Goal: Information Seeking & Learning: Learn about a topic

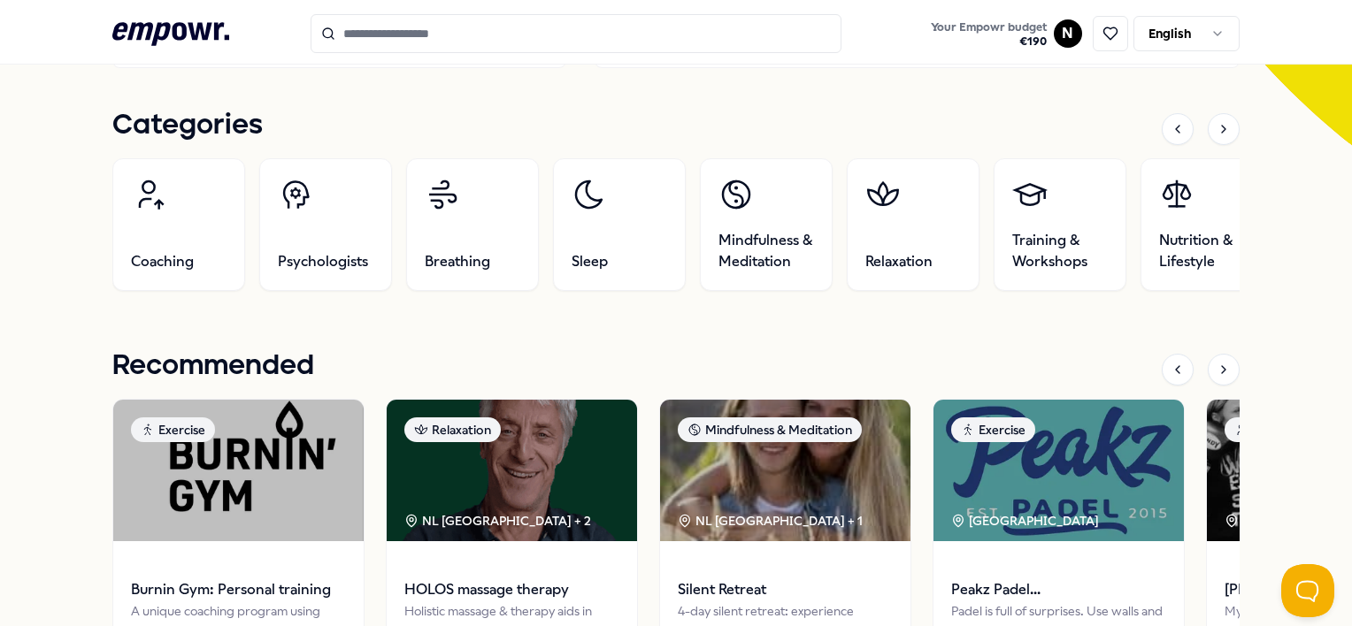
scroll to position [531, 0]
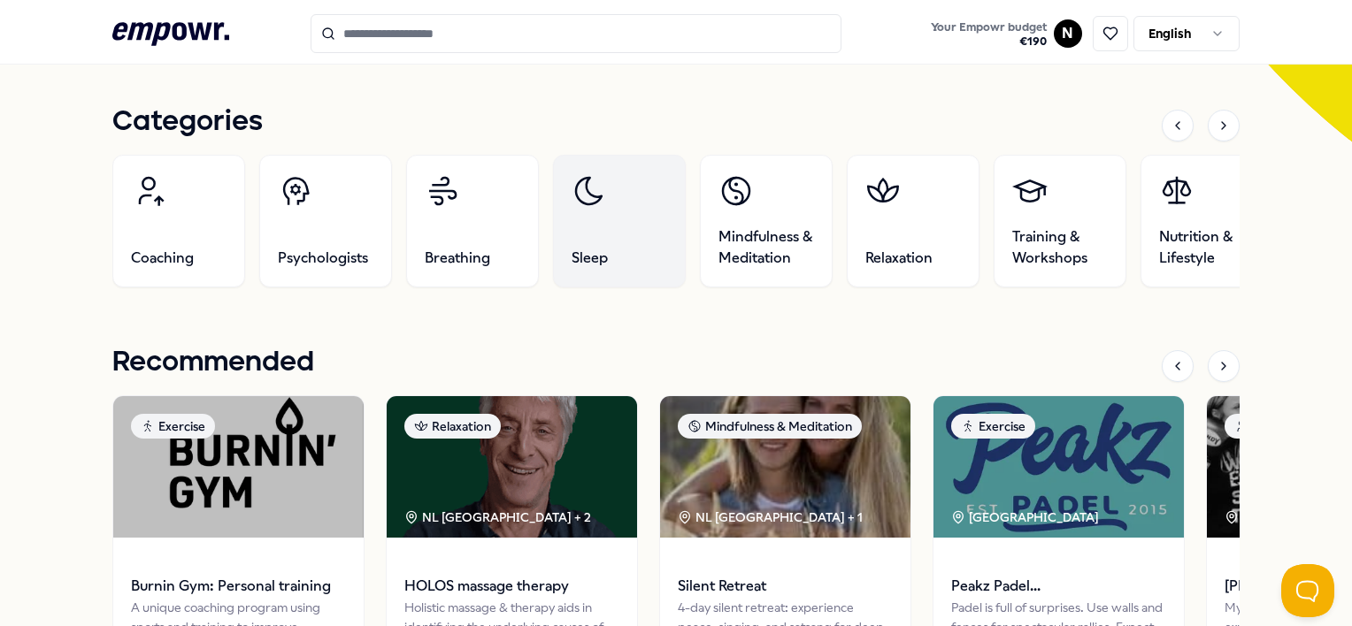
click at [637, 266] on link "Sleep" at bounding box center [619, 221] width 133 height 133
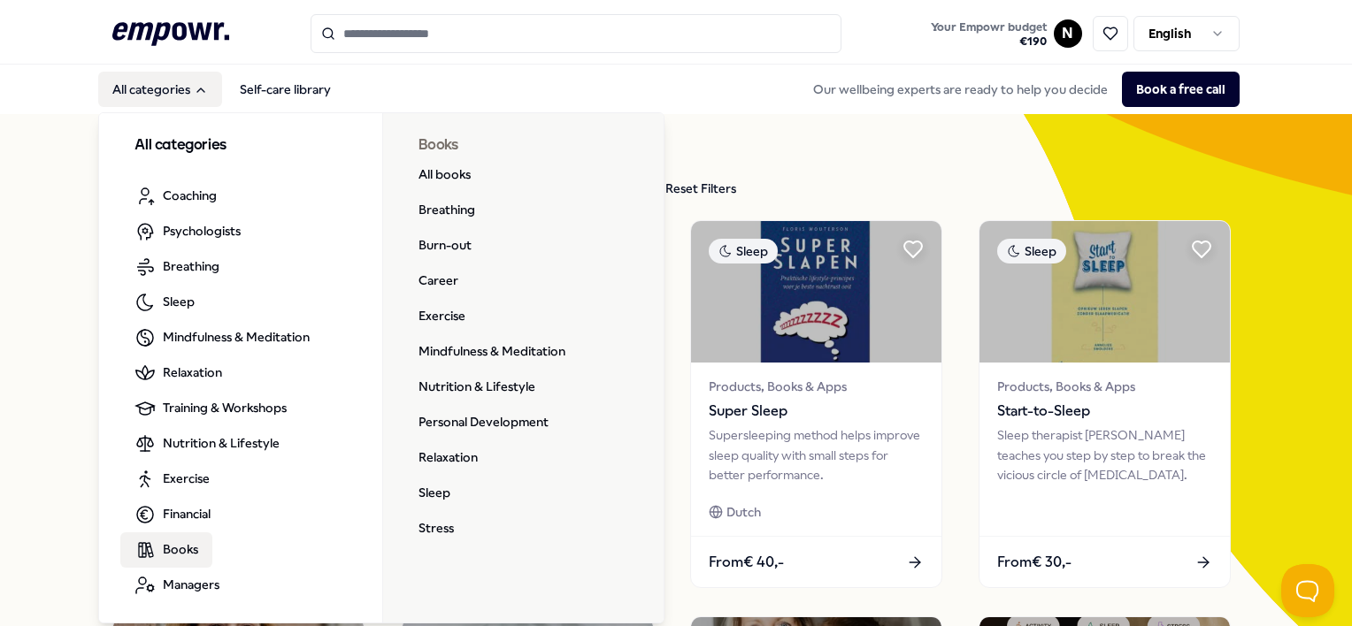
click at [199, 548] on link "Books" at bounding box center [166, 549] width 92 height 35
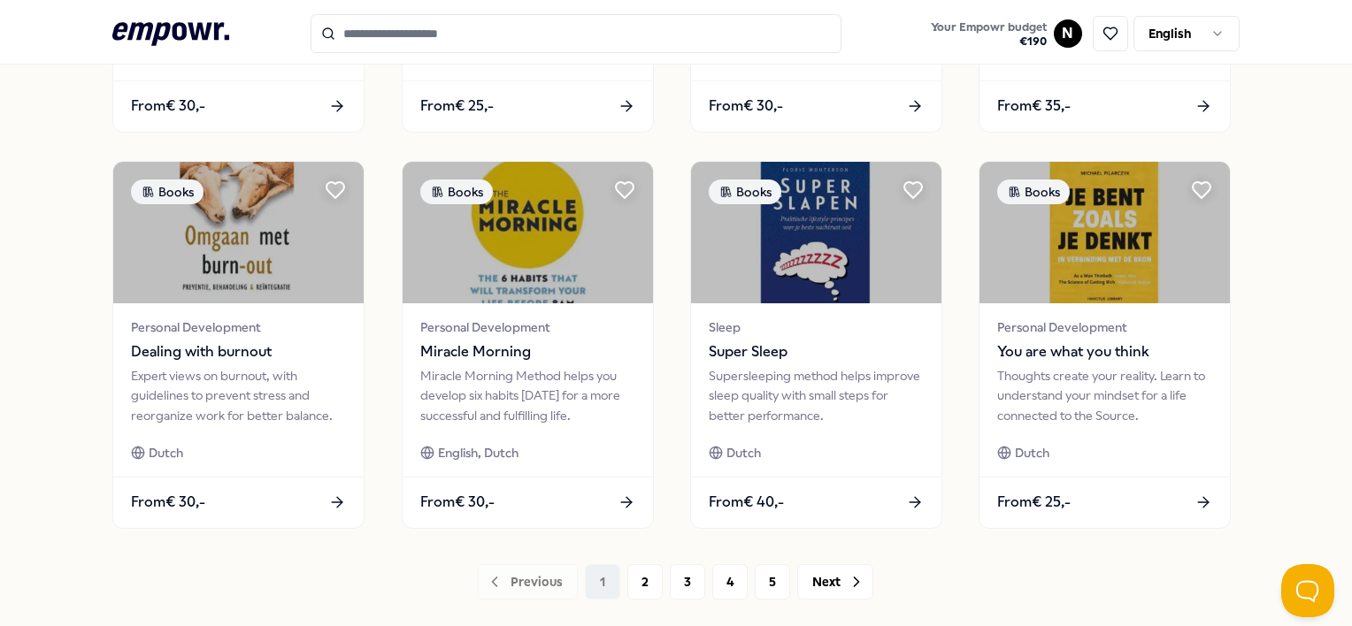
scroll to position [885, 0]
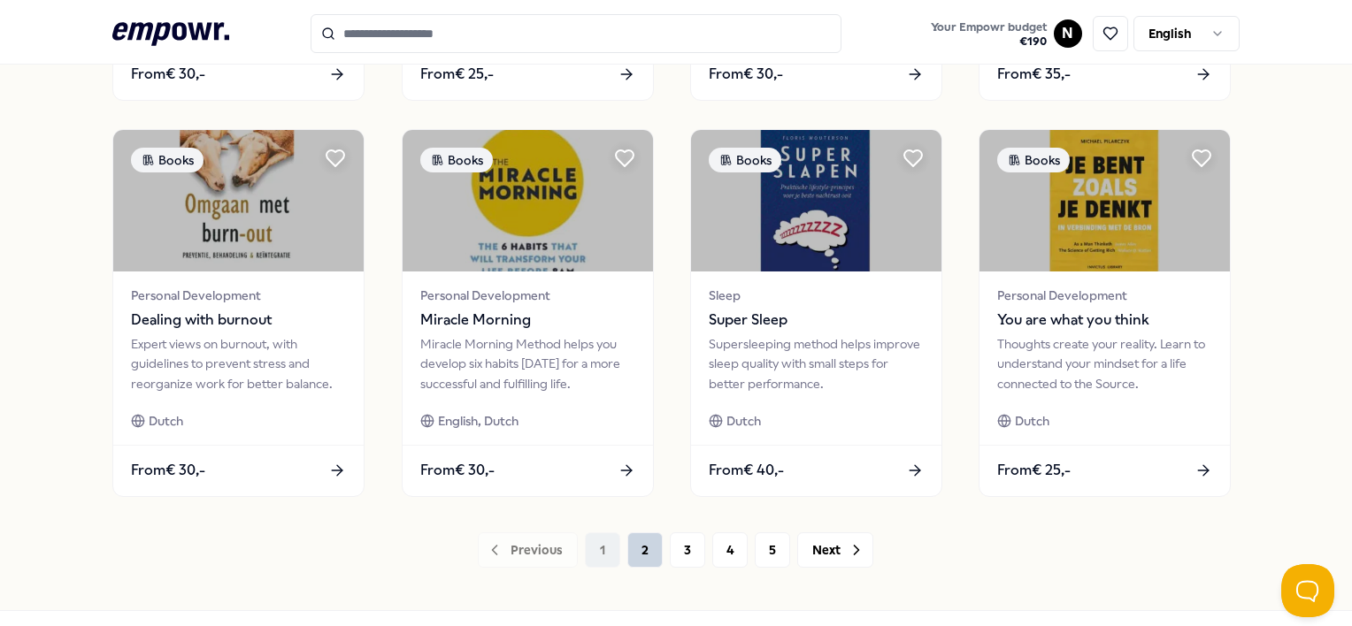
click at [637, 555] on button "2" at bounding box center [644, 549] width 35 height 35
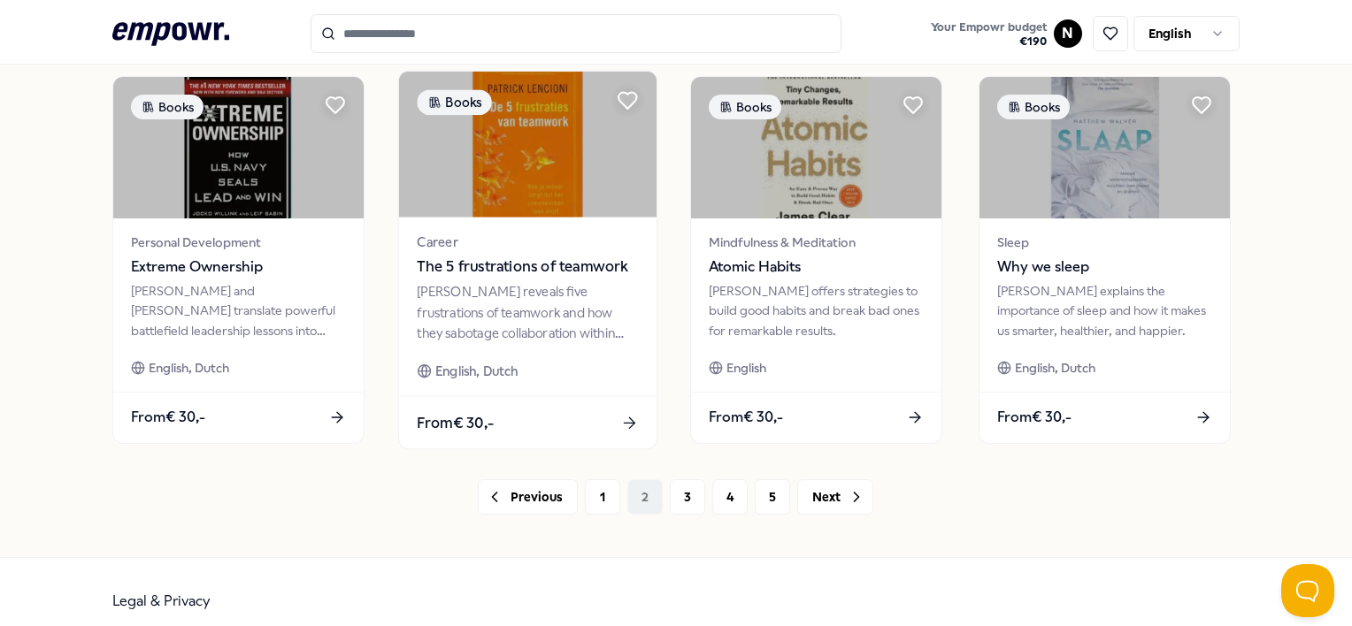
scroll to position [955, 0]
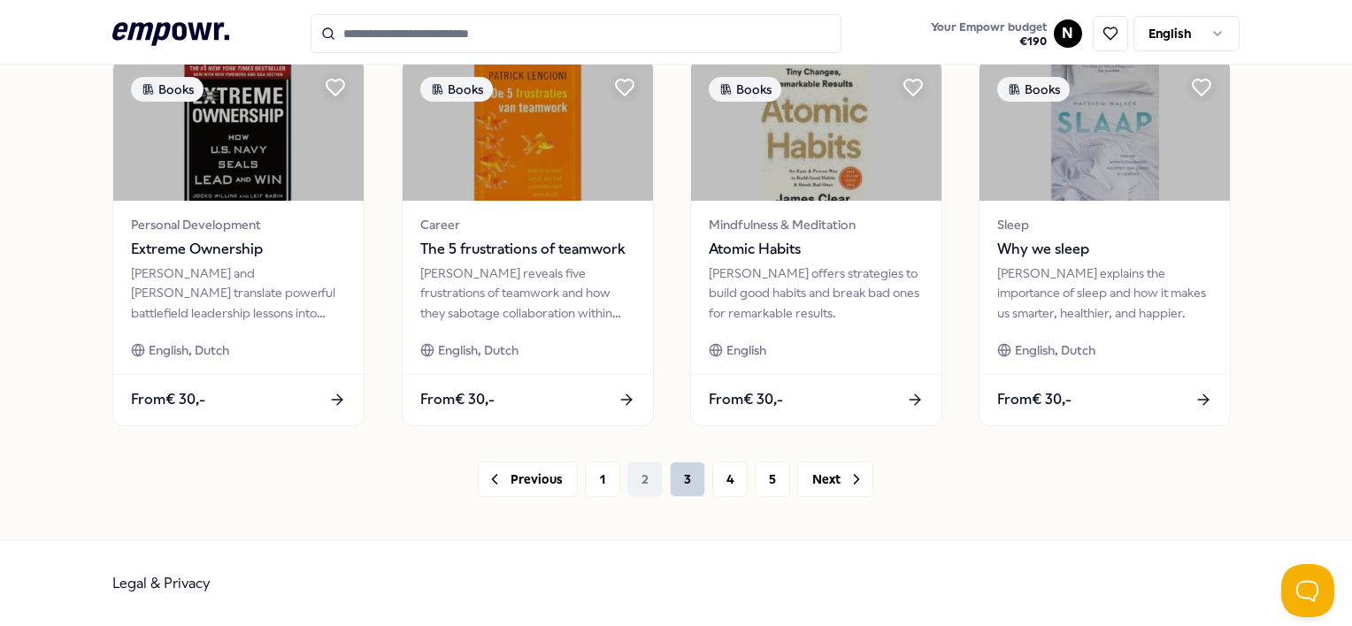
click at [678, 480] on button "3" at bounding box center [687, 479] width 35 height 35
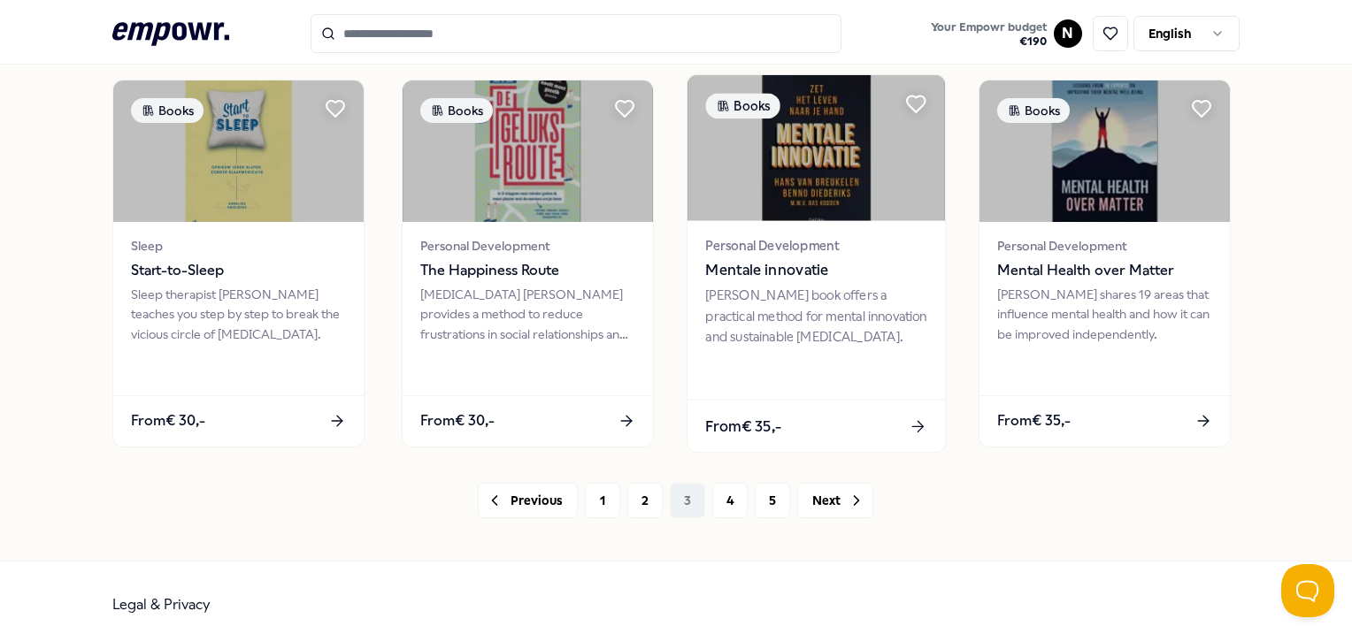
scroll to position [955, 0]
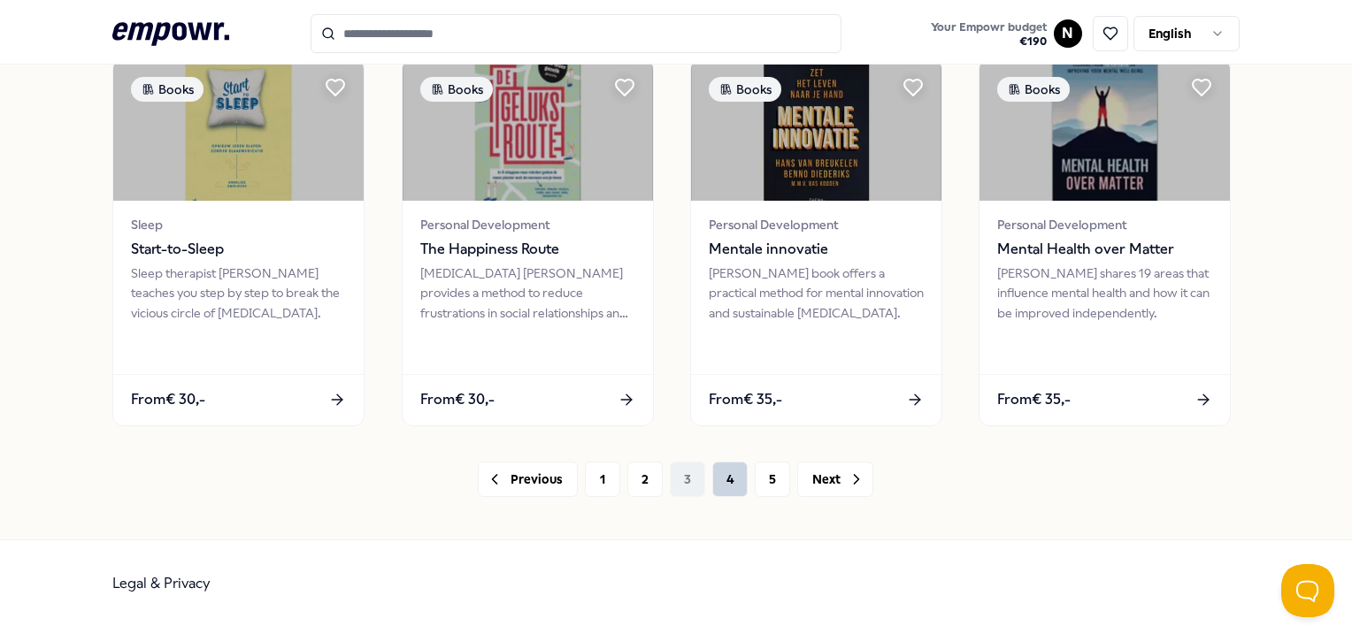
click at [721, 476] on button "4" at bounding box center [729, 479] width 35 height 35
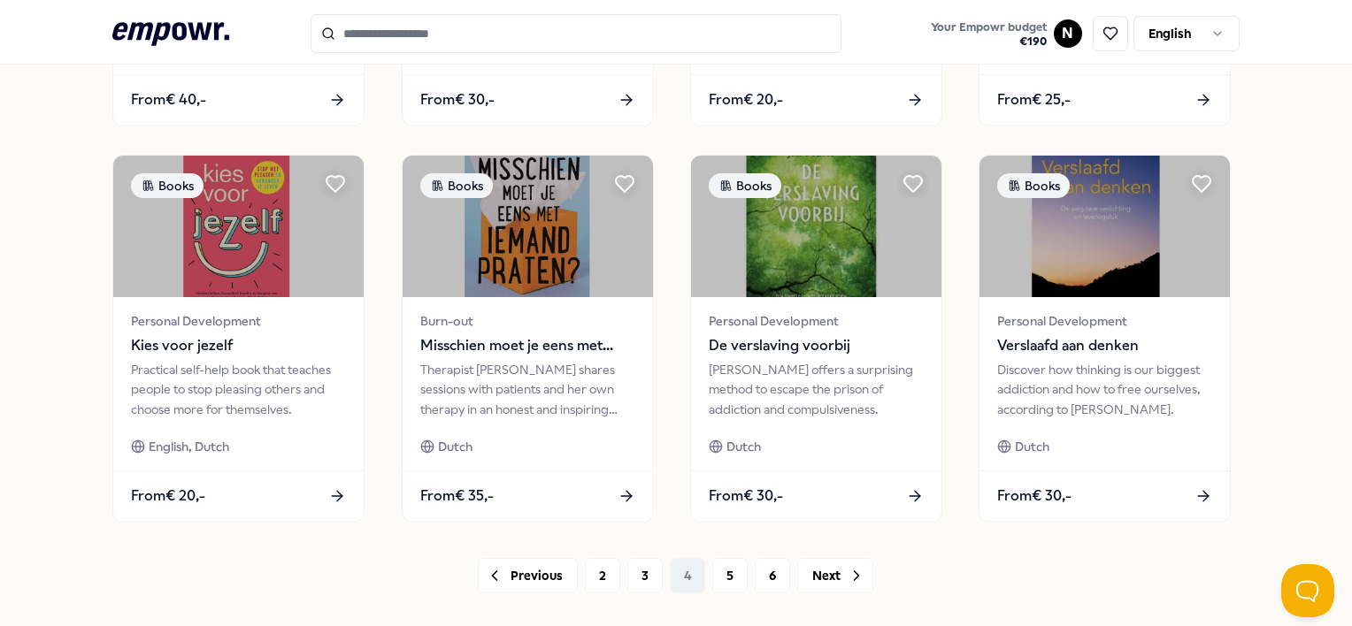
scroll to position [885, 0]
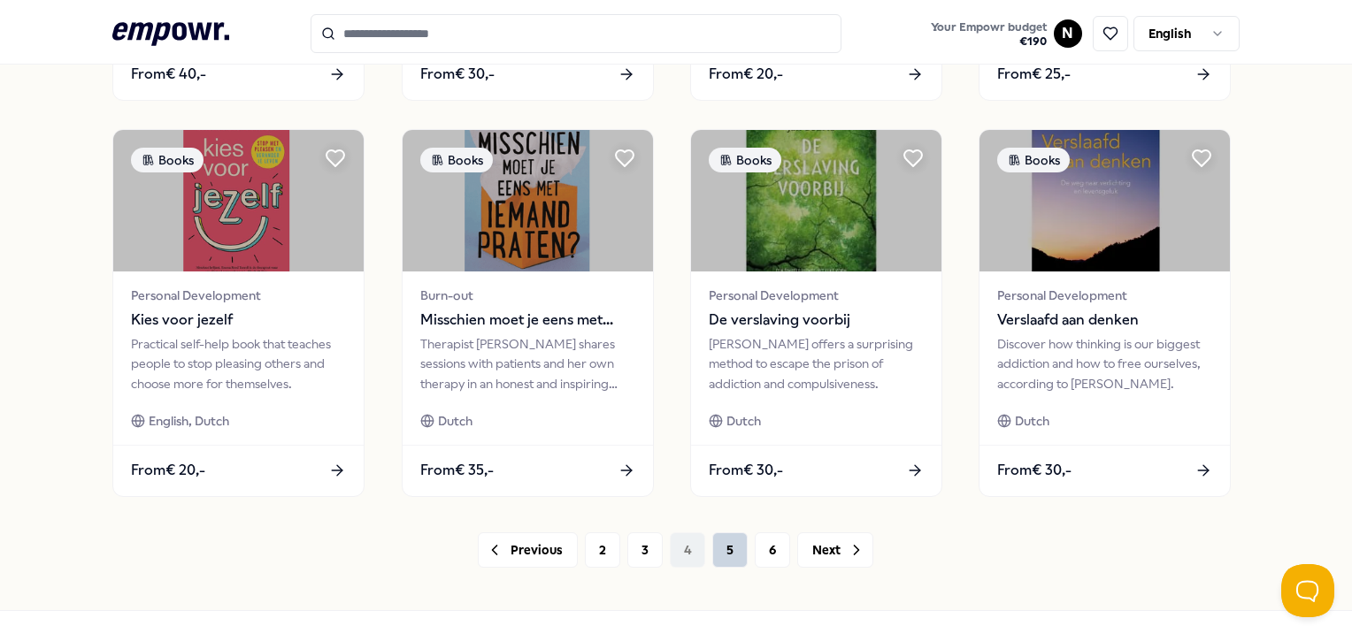
click at [729, 552] on button "5" at bounding box center [729, 549] width 35 height 35
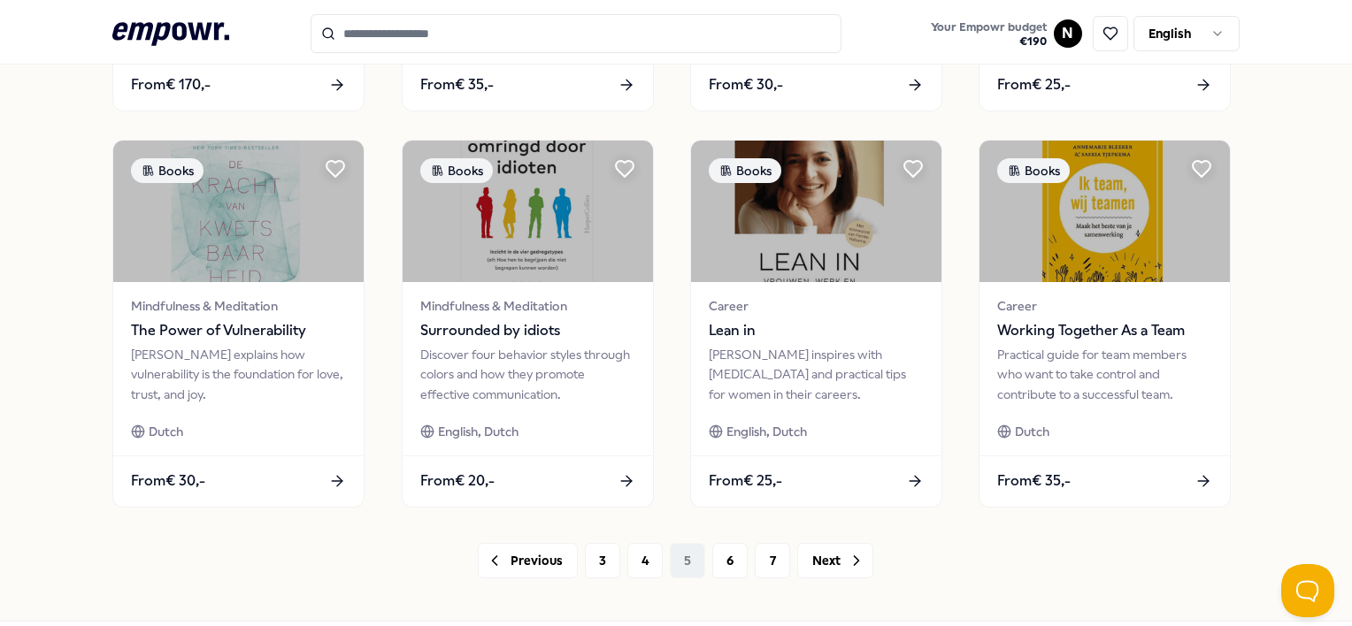
scroll to position [955, 0]
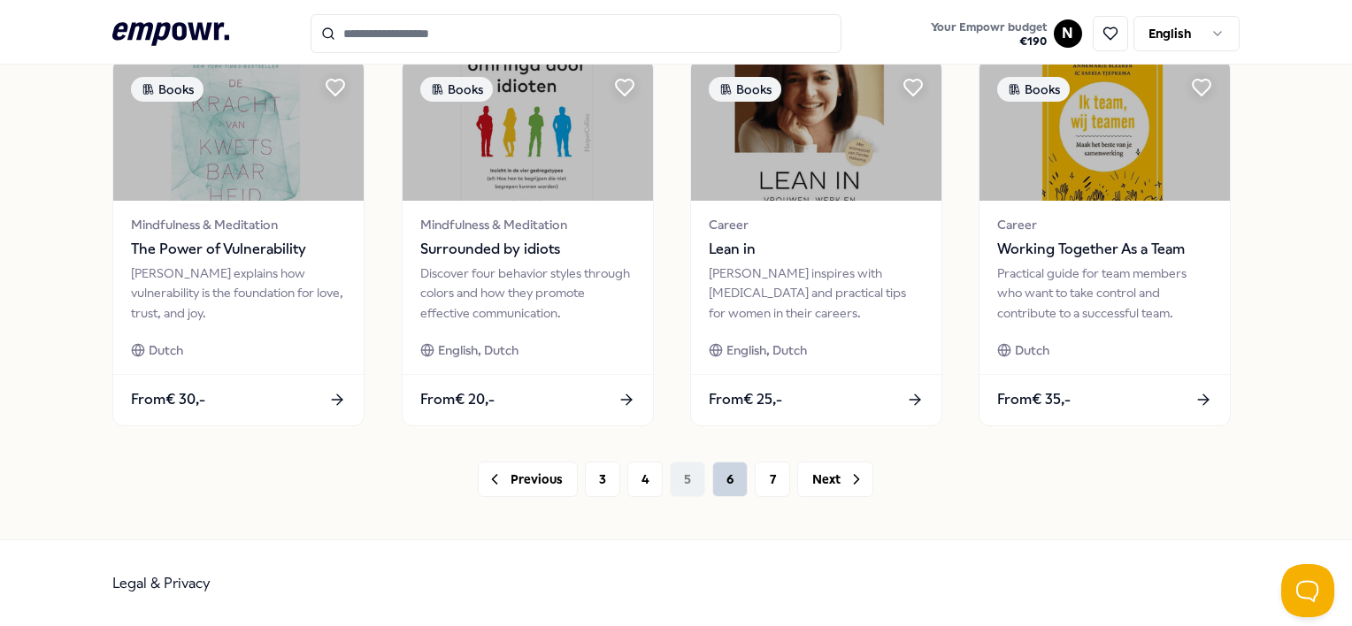
click at [718, 479] on button "6" at bounding box center [729, 479] width 35 height 35
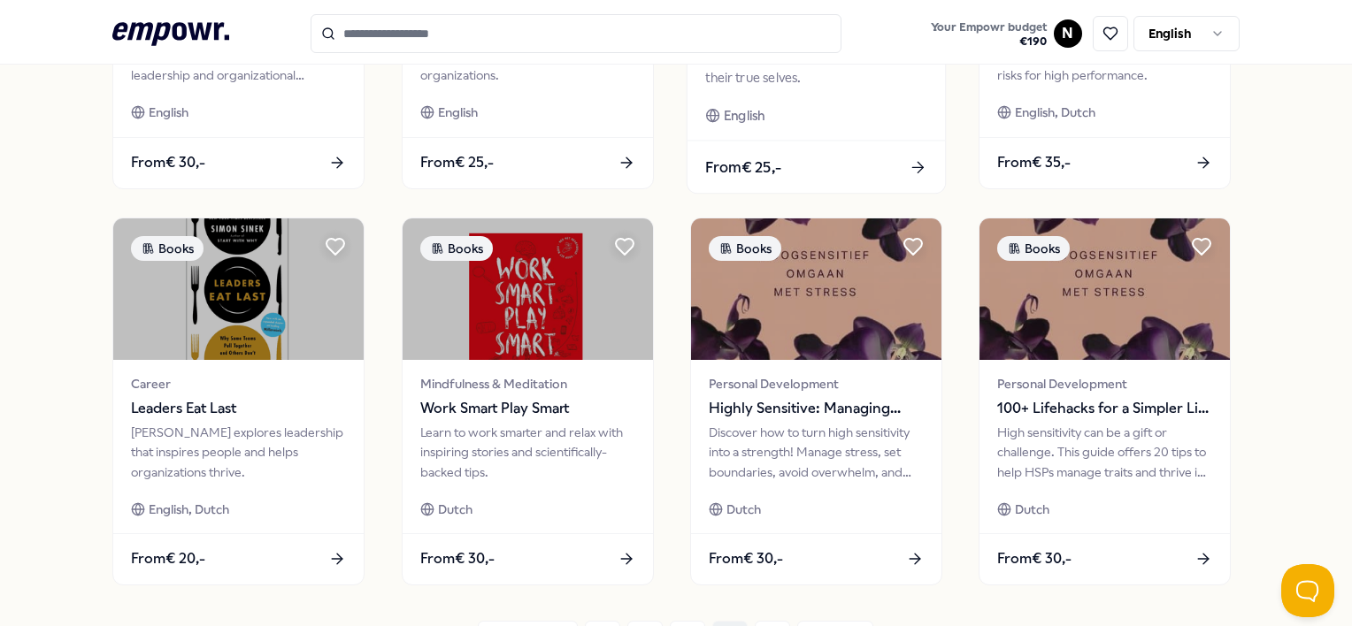
scroll to position [885, 0]
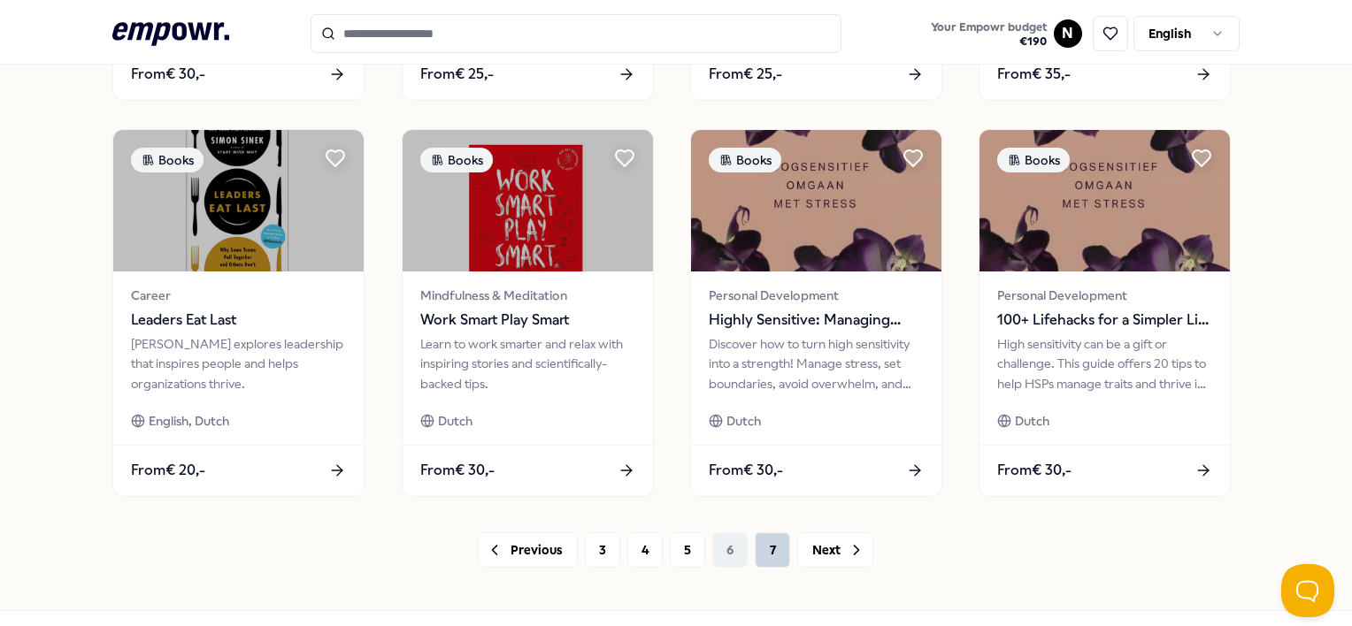
click at [757, 552] on button "7" at bounding box center [772, 549] width 35 height 35
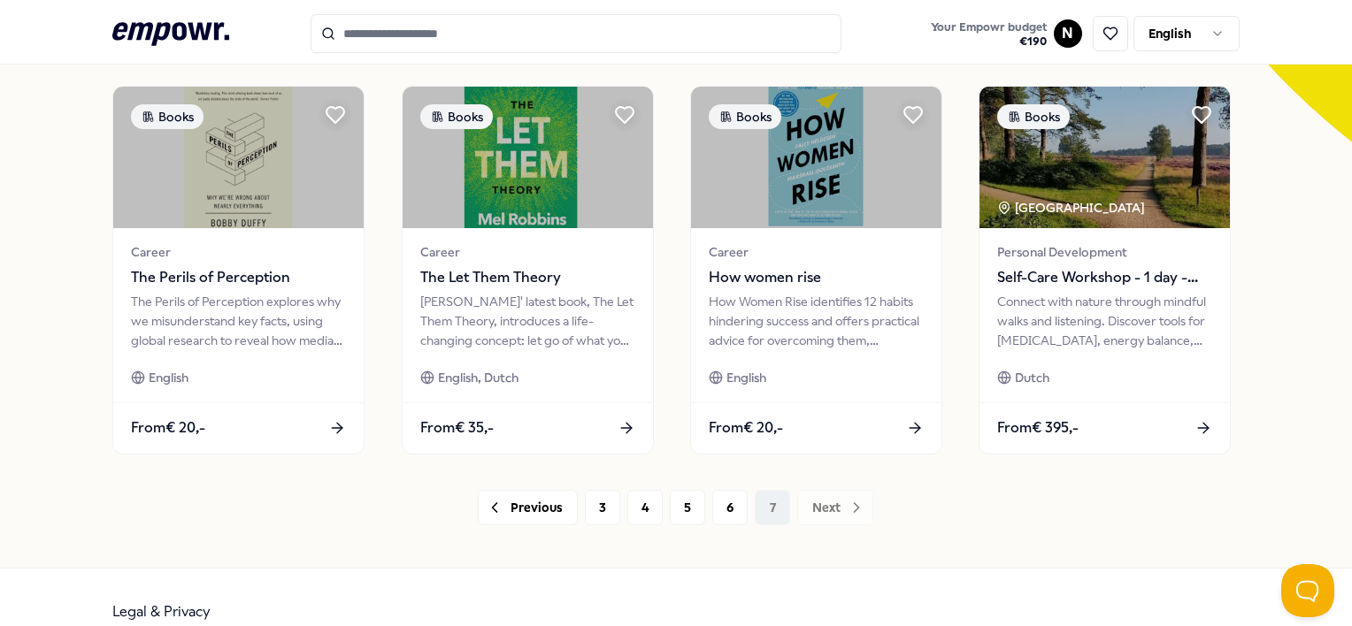
scroll to position [442, 0]
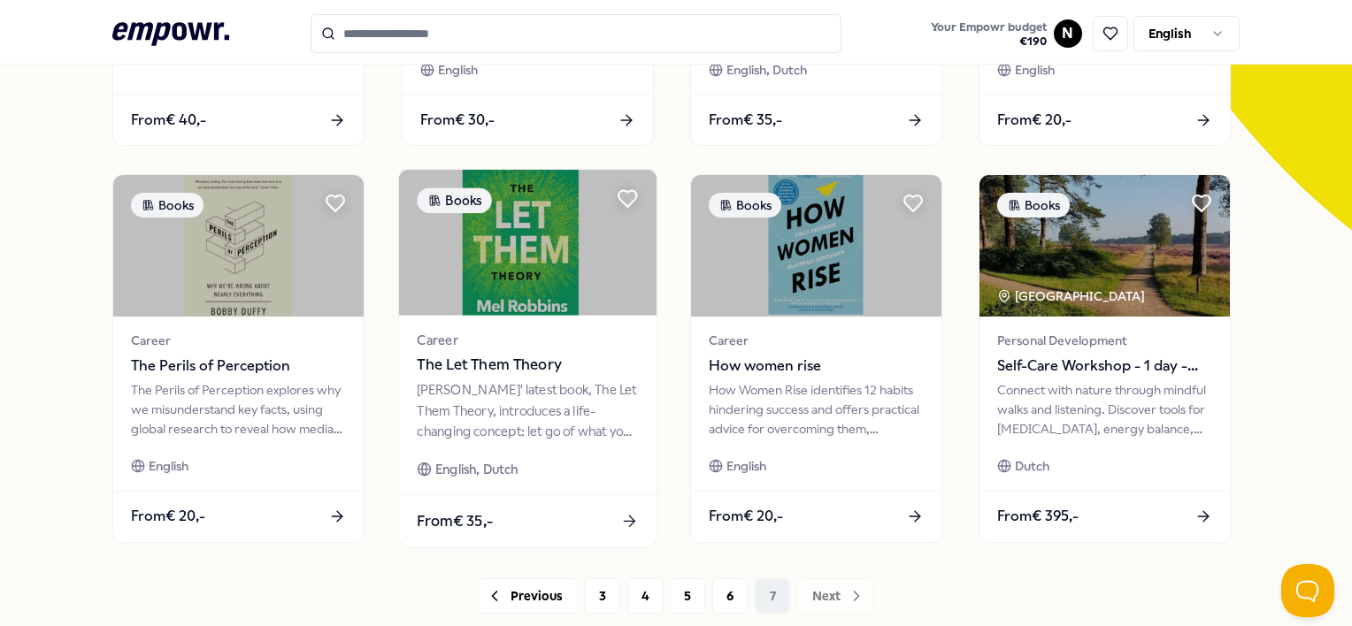
click at [614, 481] on div "Career The Let Them Theory [PERSON_NAME]' latest book, The Let Them Theory, int…" at bounding box center [526, 405] width 257 height 179
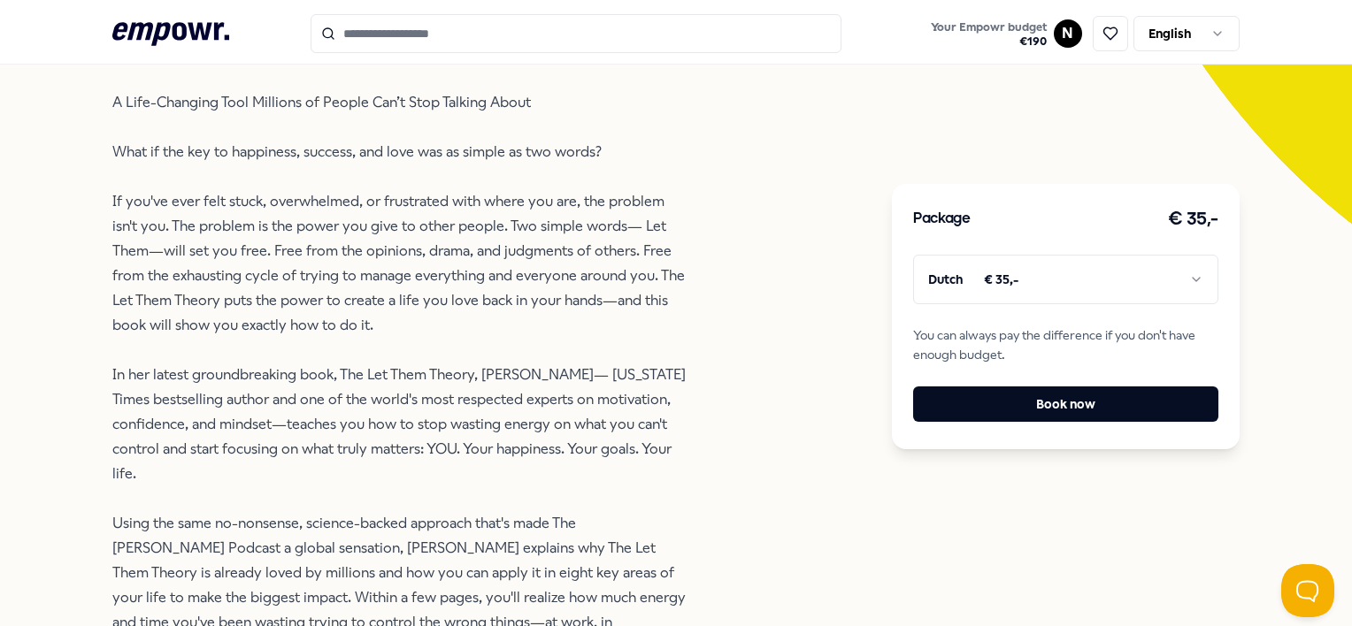
scroll to position [644, 0]
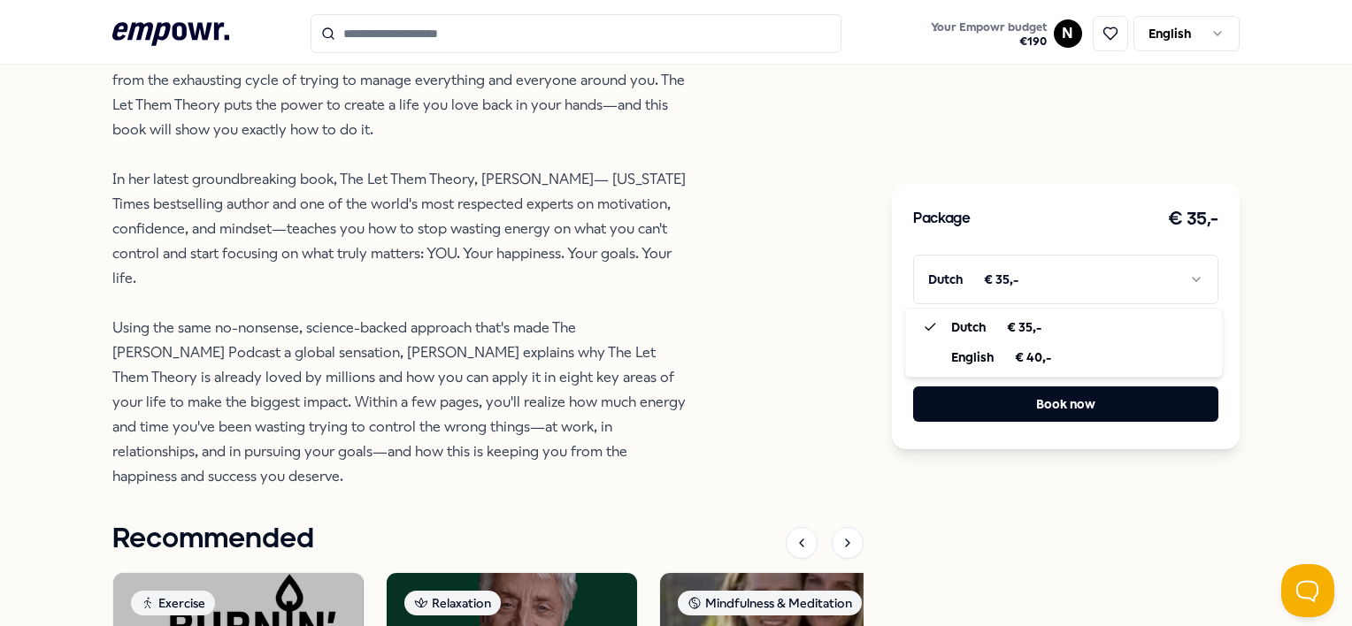
click at [1184, 283] on html ".empowr-logo_svg__cls-1{fill:#03032f} Your Empowr budget € 190 N English All ca…" at bounding box center [676, 313] width 1352 height 626
click at [828, 288] on html ".empowr-logo_svg__cls-1{fill:#03032f} Your Empowr budget € 190 N English All ca…" at bounding box center [676, 313] width 1352 height 626
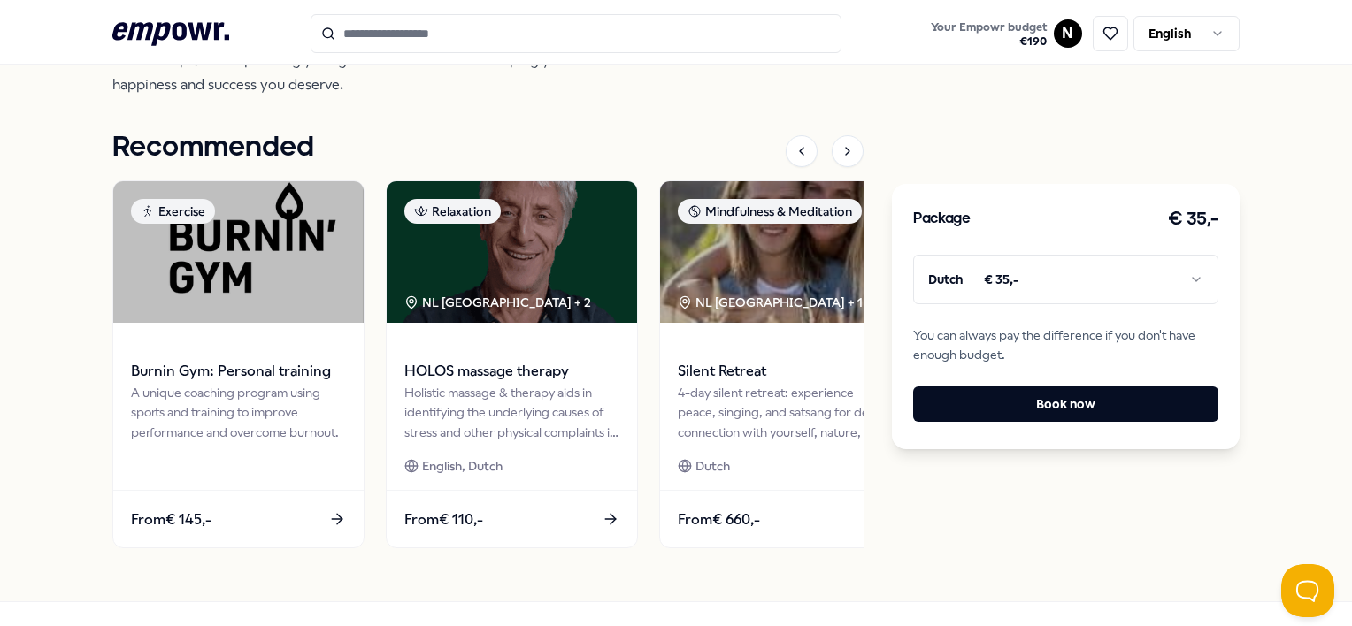
scroll to position [1067, 0]
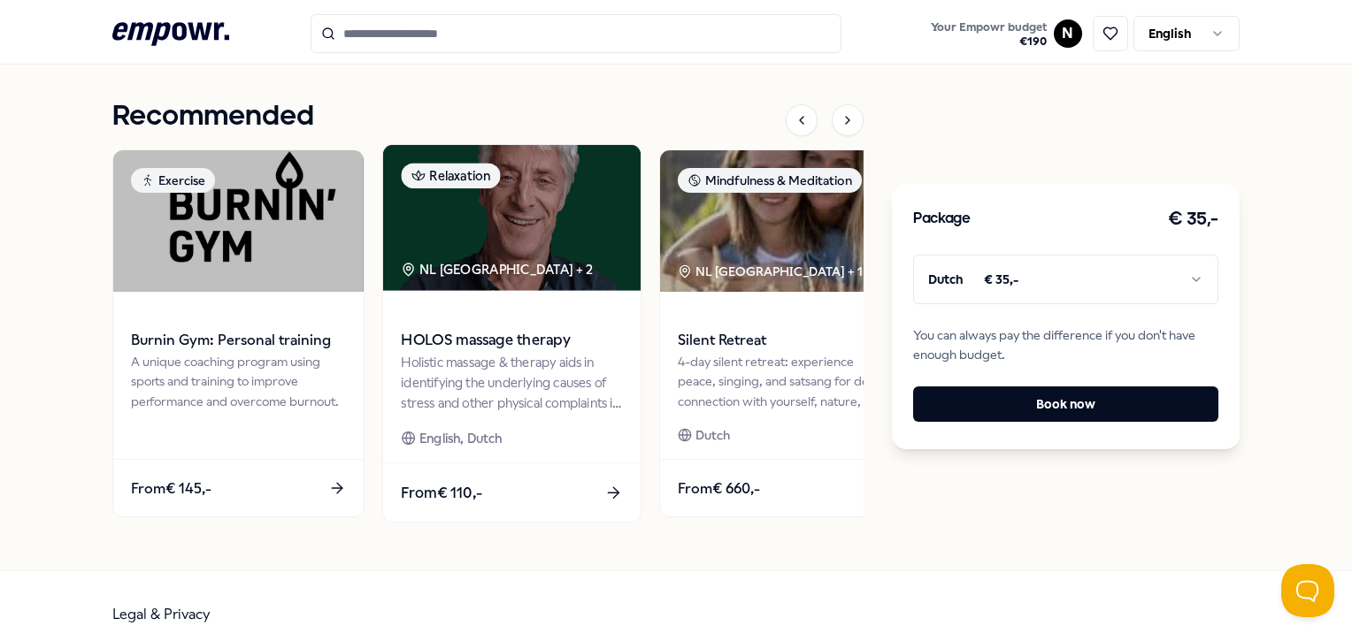
click at [539, 363] on div "Holistic massage & therapy aids in identifying the underlying causes of stress …" at bounding box center [512, 382] width 221 height 61
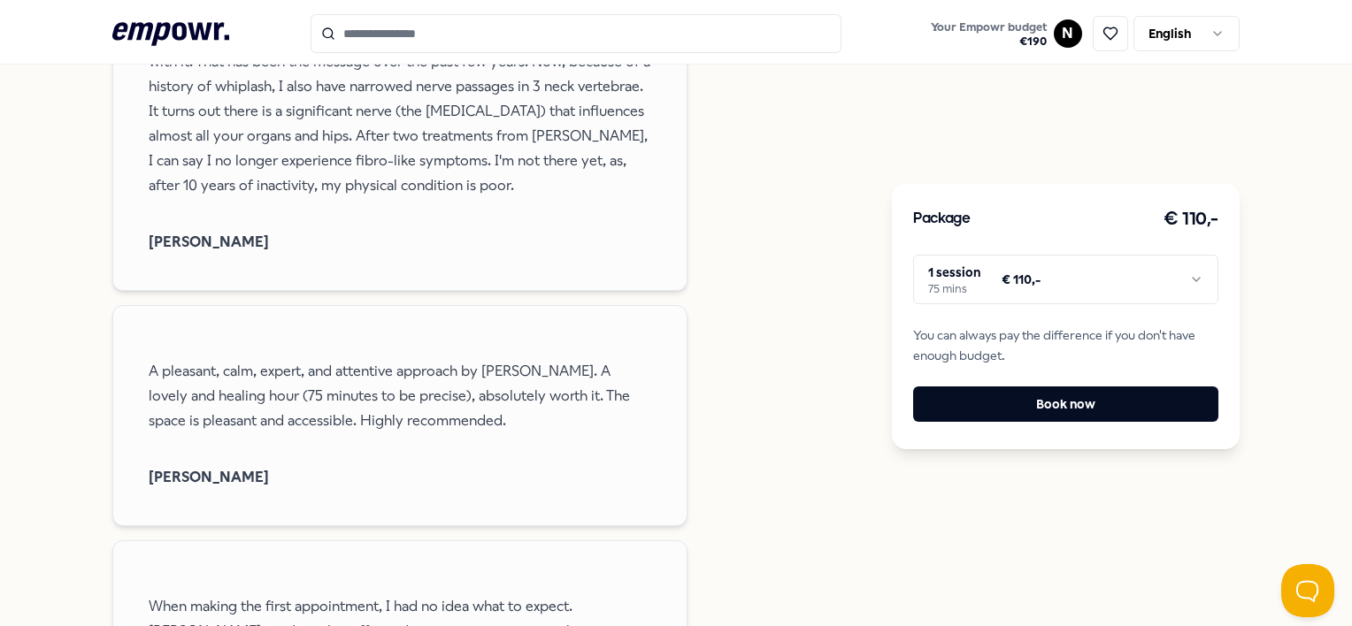
scroll to position [1705, 0]
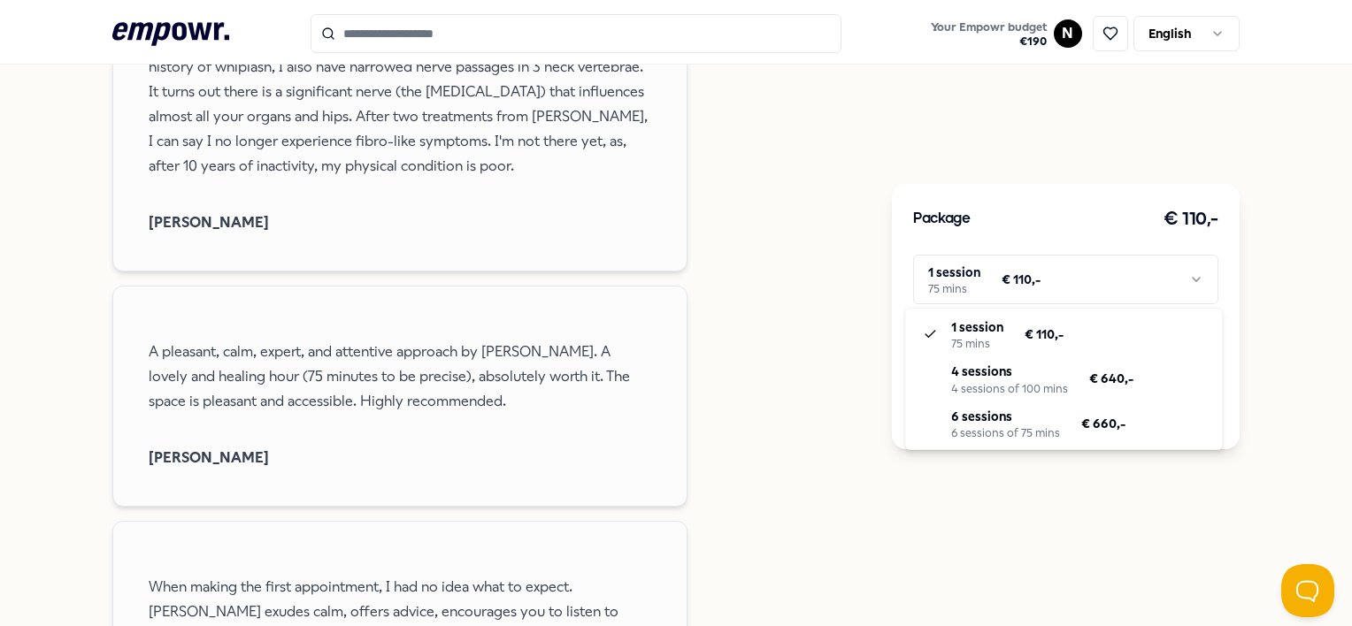
click at [1184, 277] on html ".empowr-logo_svg__cls-1{fill:#03032f} Your Empowr budget € 190 N English All ca…" at bounding box center [676, 313] width 1352 height 626
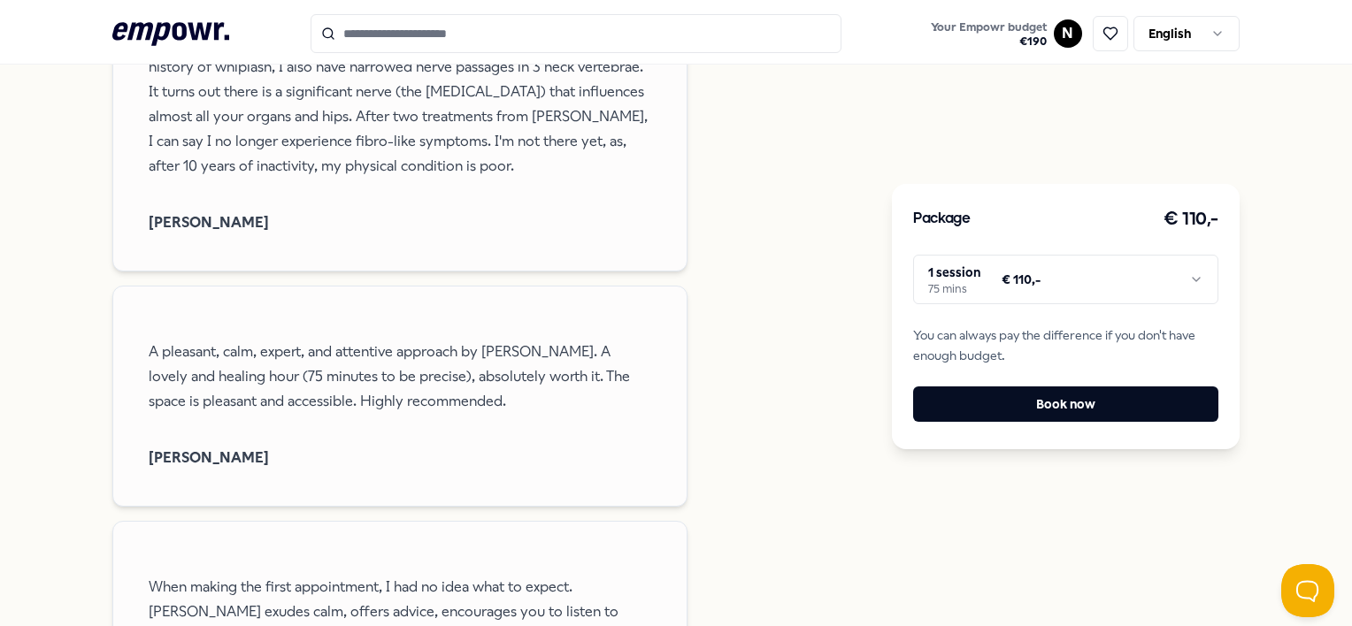
click at [820, 349] on html ".empowr-logo_svg__cls-1{fill:#03032f} Your Empowr budget € 190 N English All ca…" at bounding box center [676, 313] width 1352 height 626
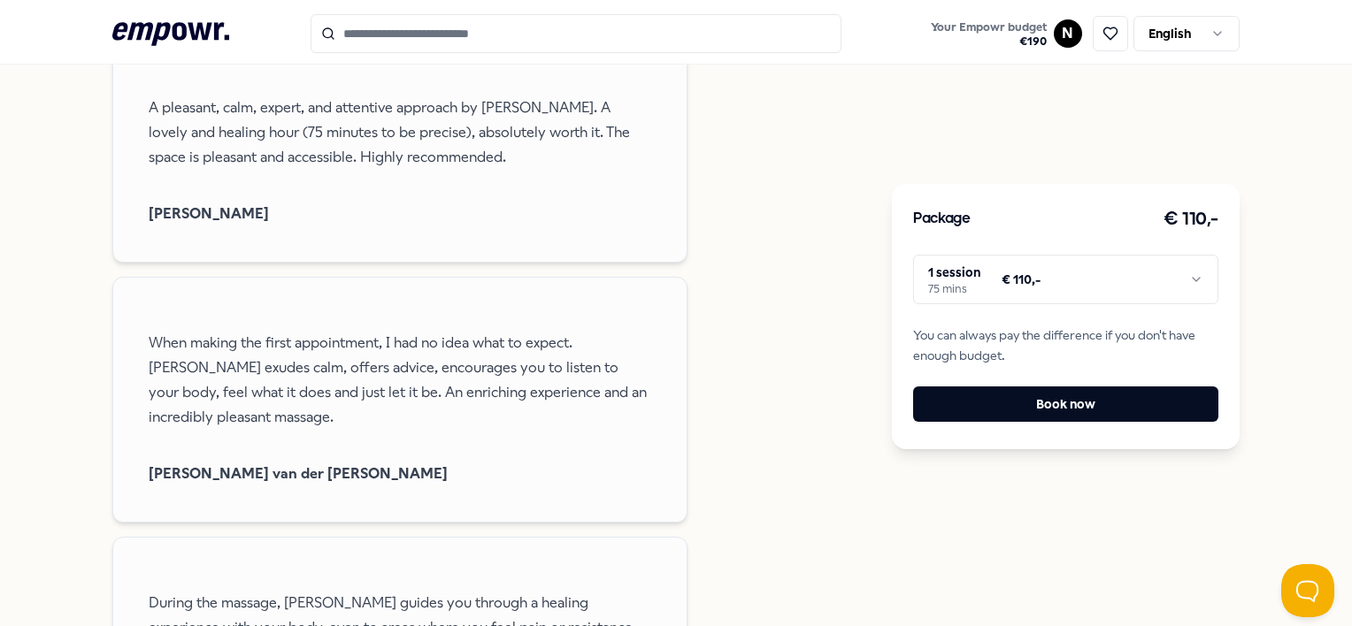
scroll to position [1909, 0]
